Goal: Find contact information: Find contact information

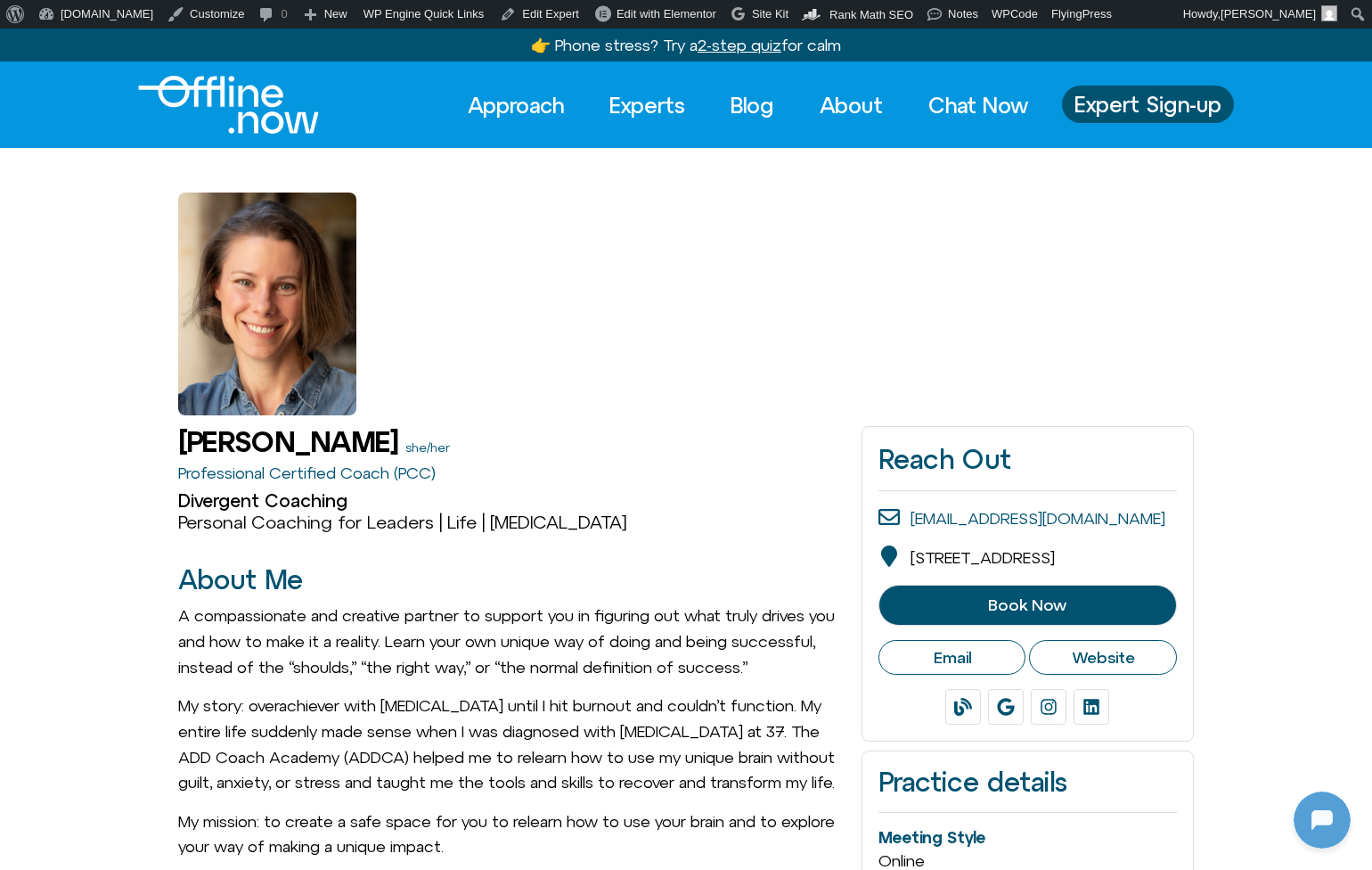
scroll to position [236, 0]
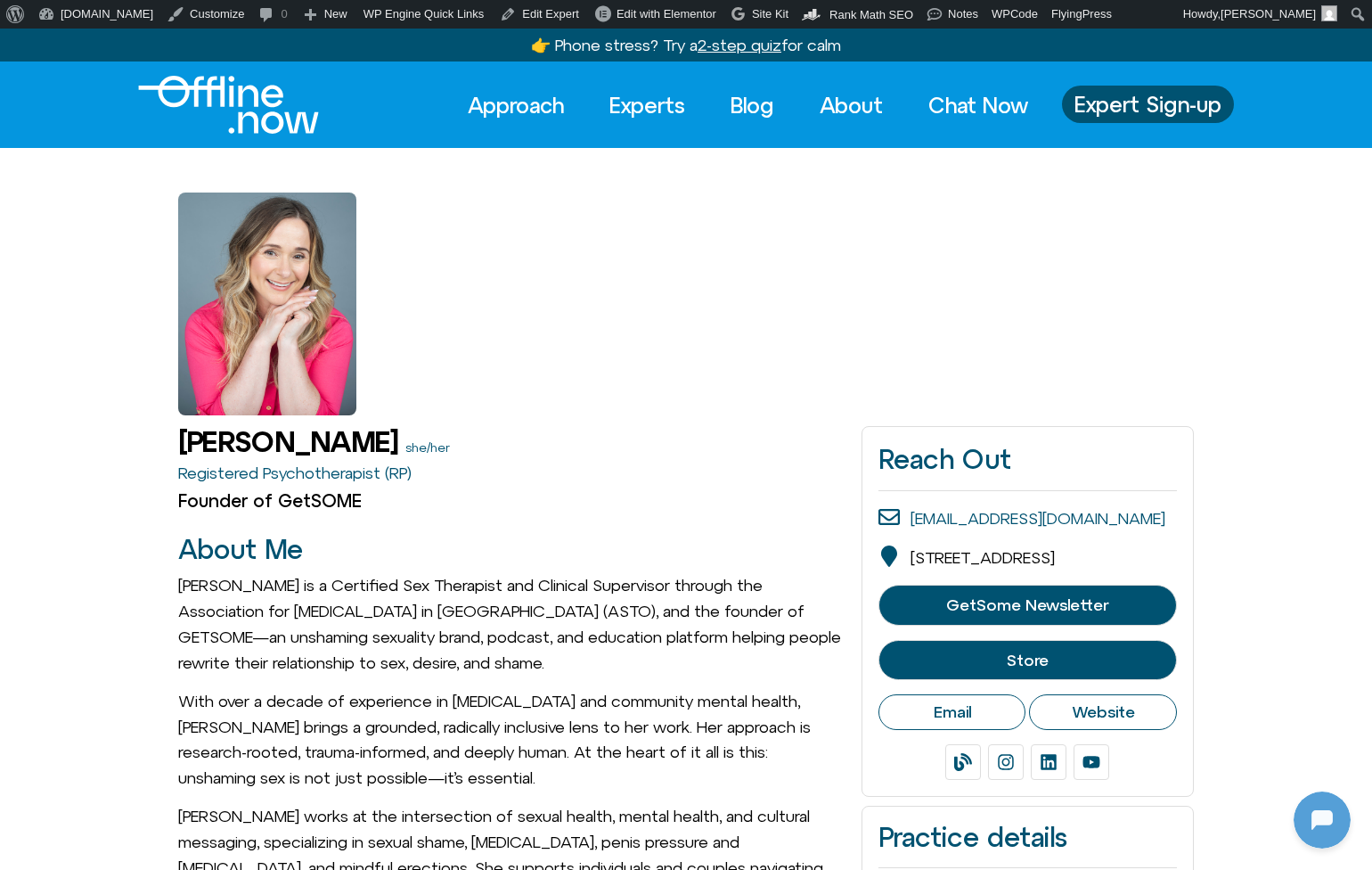
scroll to position [236, 0]
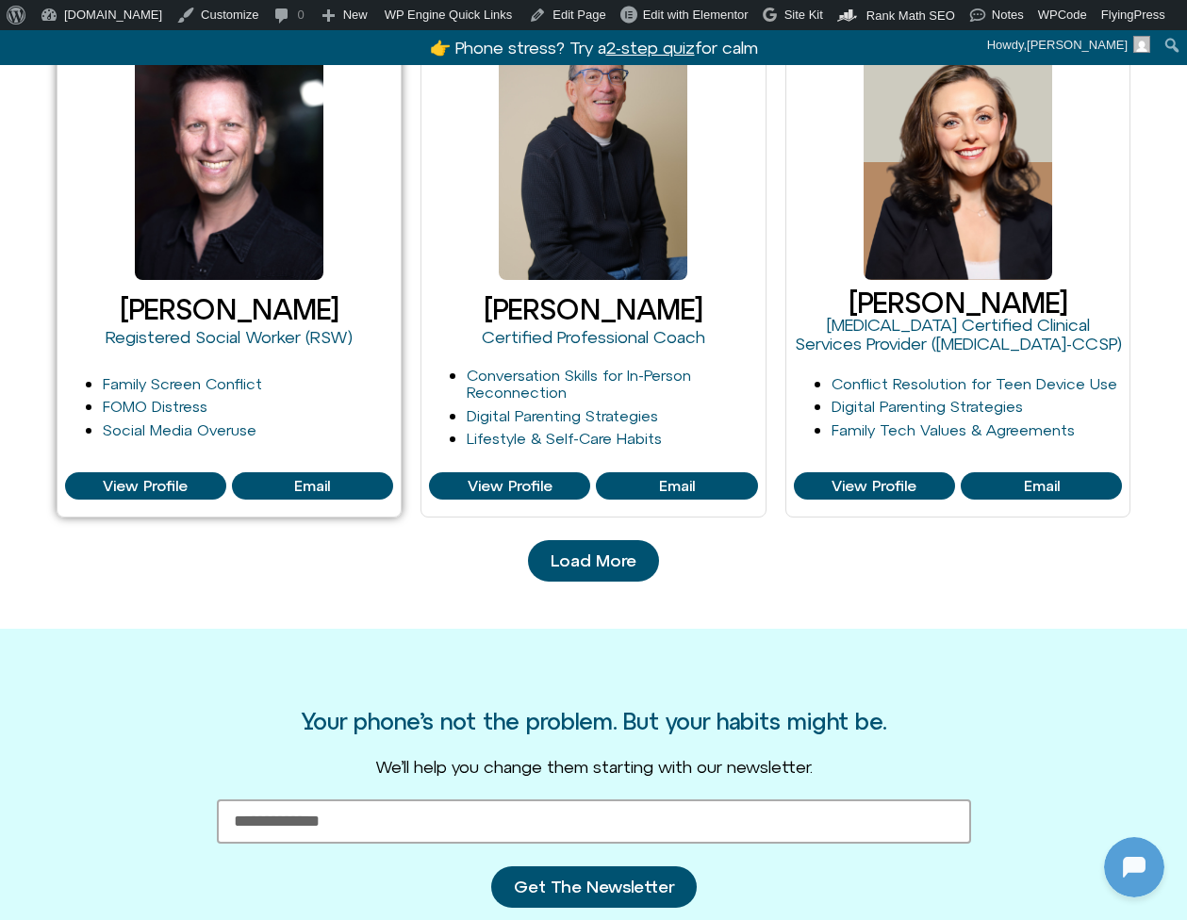
scroll to position [2120, 0]
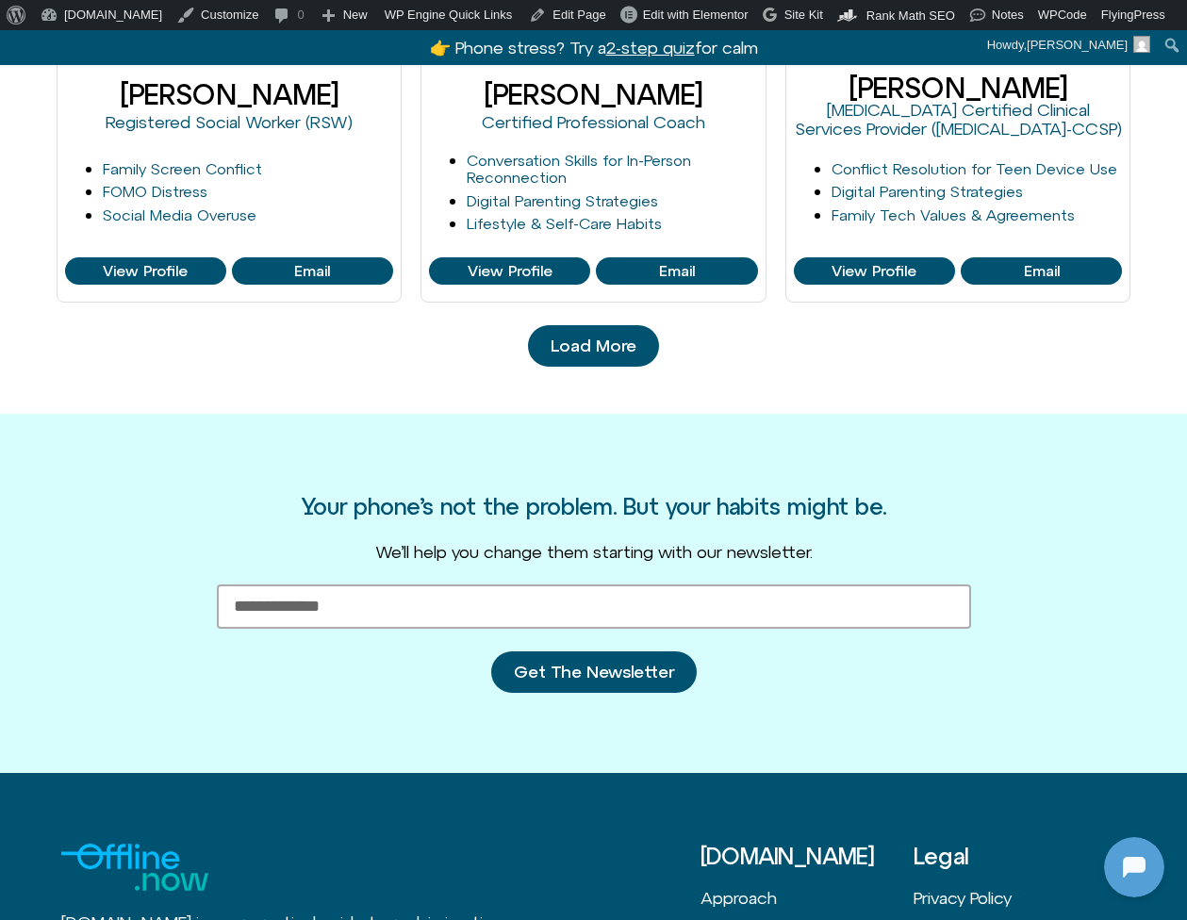
click at [620, 336] on span "Load More" at bounding box center [593, 345] width 86 height 19
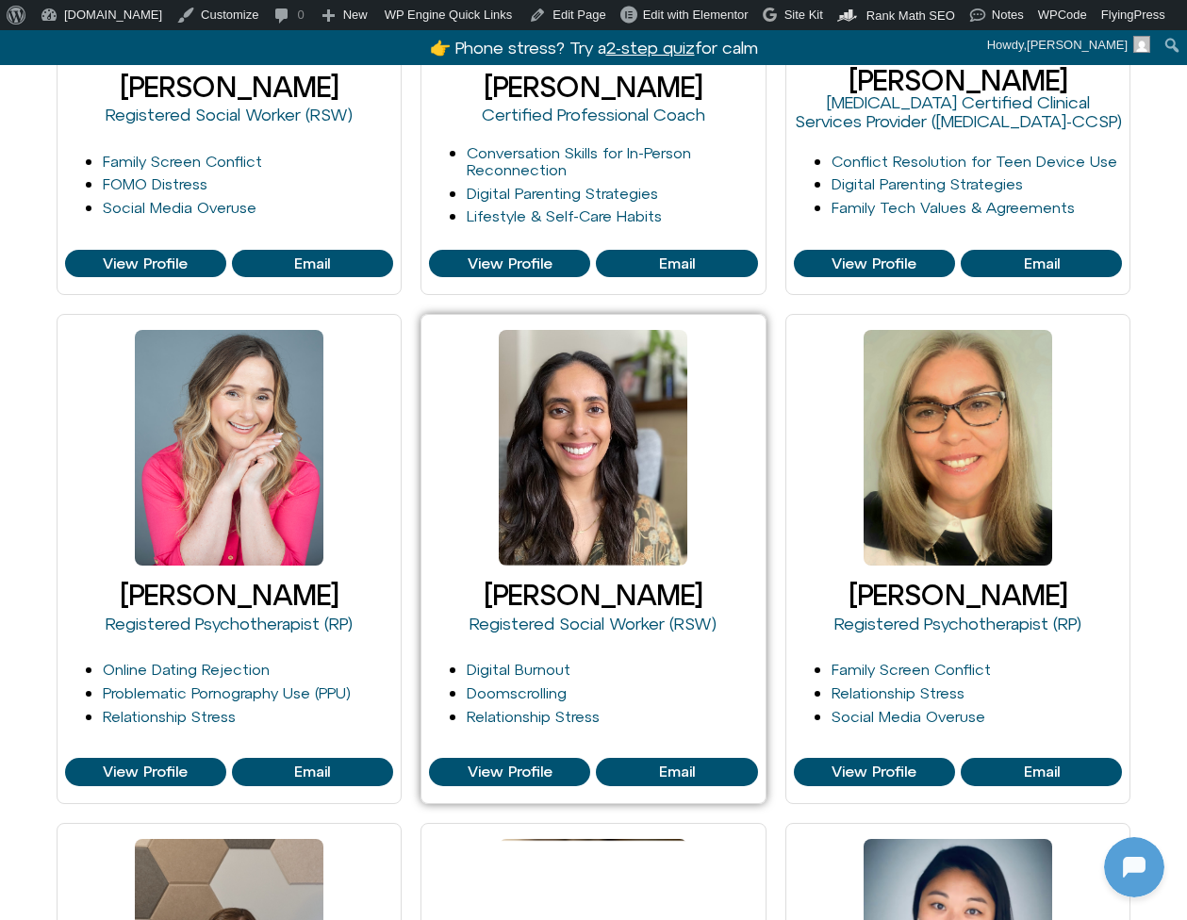
scroll to position [2131, 0]
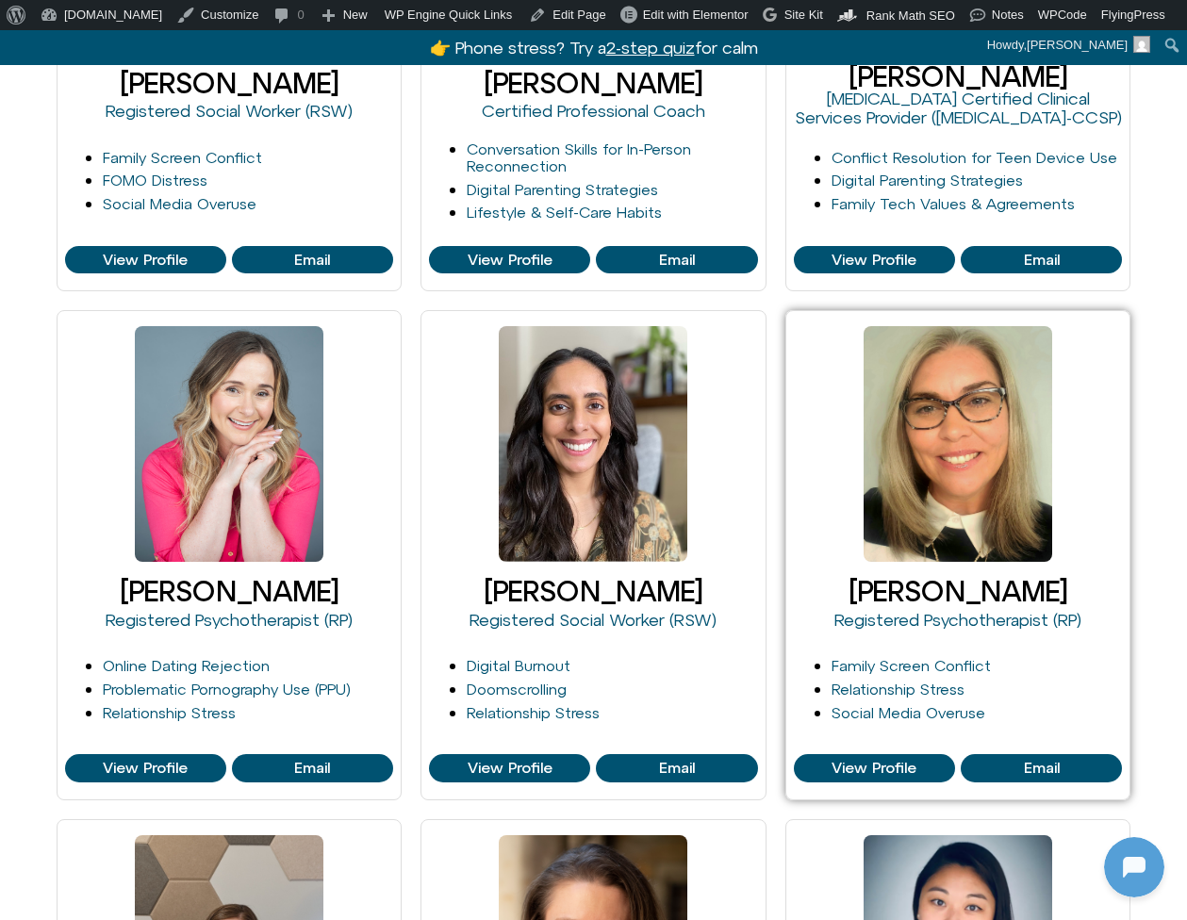
click at [942, 476] on div at bounding box center [957, 444] width 188 height 236
click at [902, 769] on span "View Profile" at bounding box center [873, 768] width 85 height 17
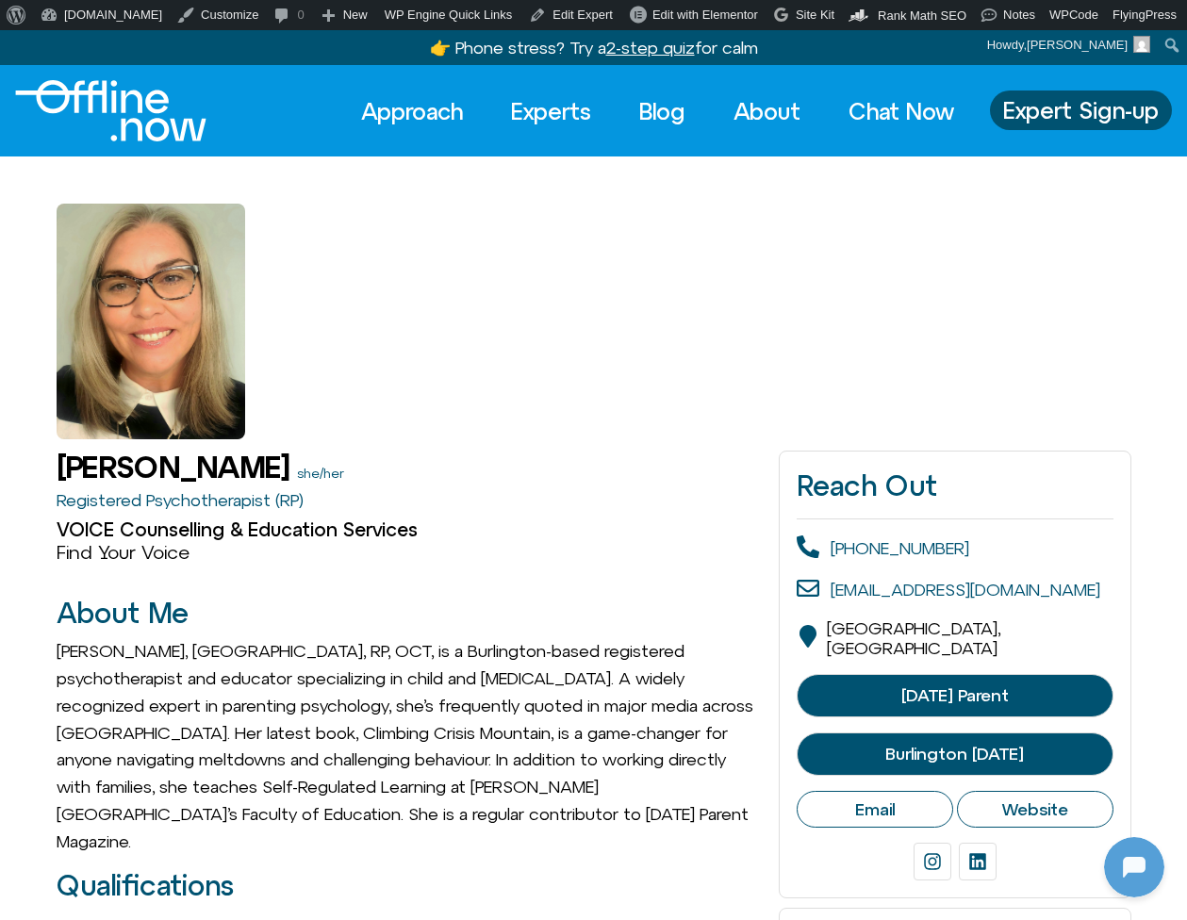
scroll to position [250, 0]
click at [941, 686] on span "[DATE] Parent" at bounding box center [954, 695] width 107 height 19
click at [945, 745] on span "Burlington [DATE]" at bounding box center [954, 754] width 139 height 19
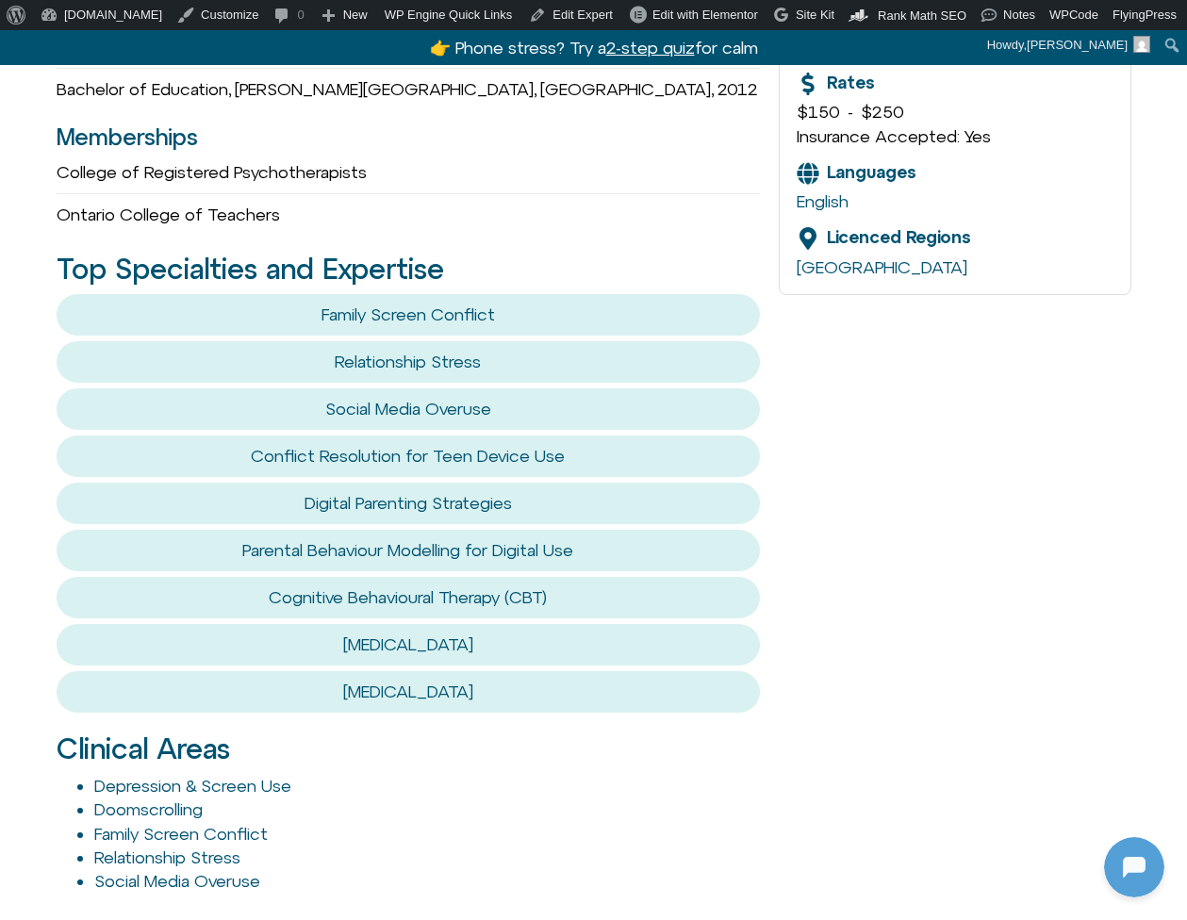
scroll to position [0, 0]
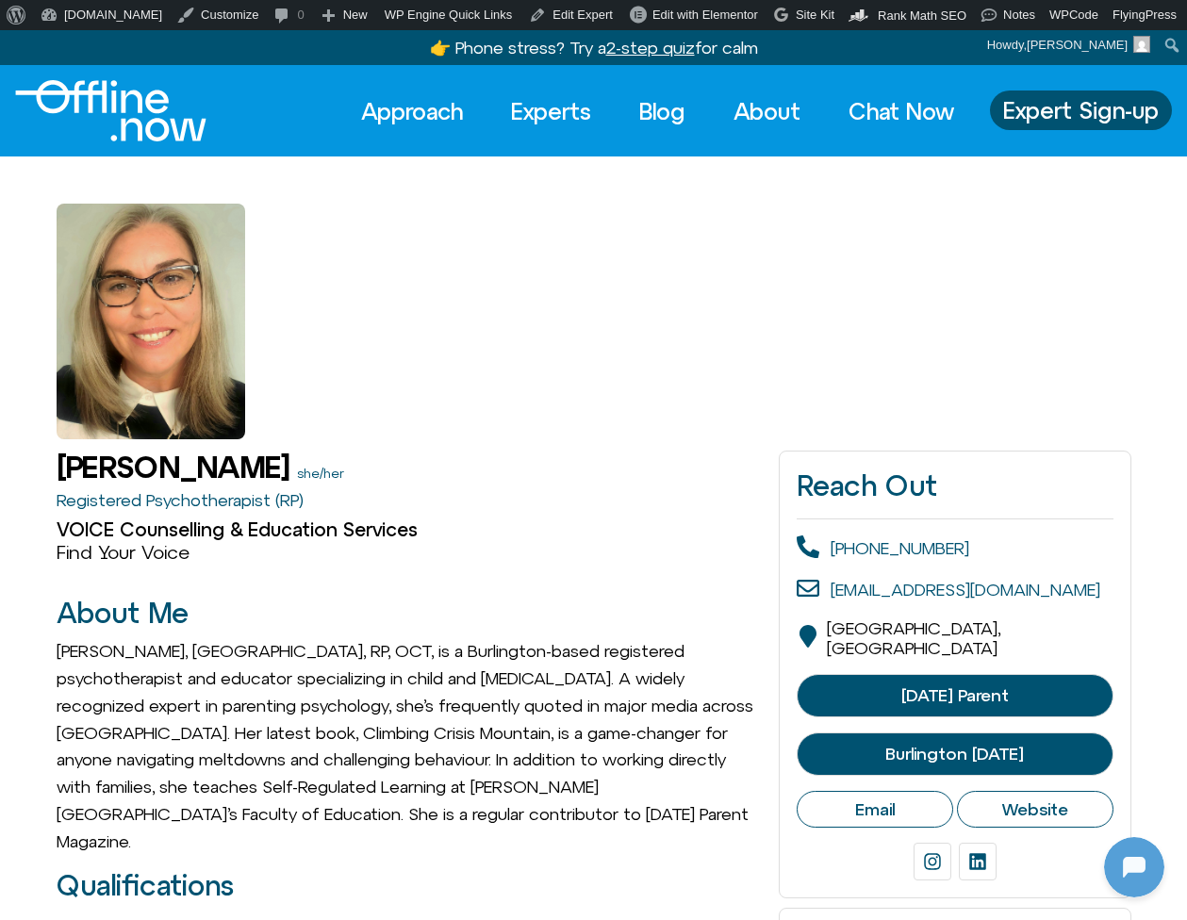
click at [887, 799] on span "Email" at bounding box center [875, 809] width 40 height 21
click at [95, 462] on h1 "[PERSON_NAME]" at bounding box center [173, 467] width 233 height 33
click at [96, 462] on h1 "[PERSON_NAME]" at bounding box center [173, 467] width 233 height 33
copy h1 "[PERSON_NAME]"
click at [882, 799] on span "Email" at bounding box center [875, 809] width 40 height 21
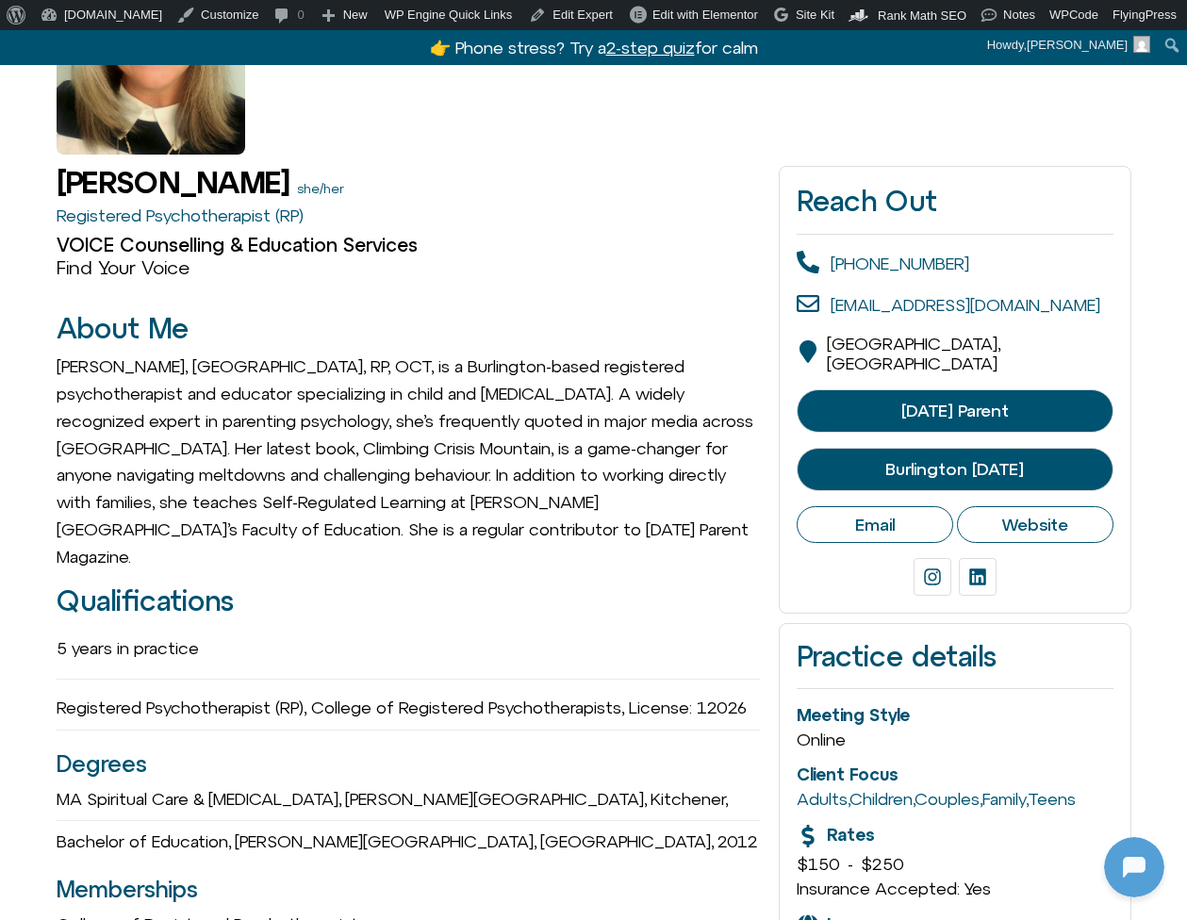
scroll to position [288, 0]
